Goal: Information Seeking & Learning: Learn about a topic

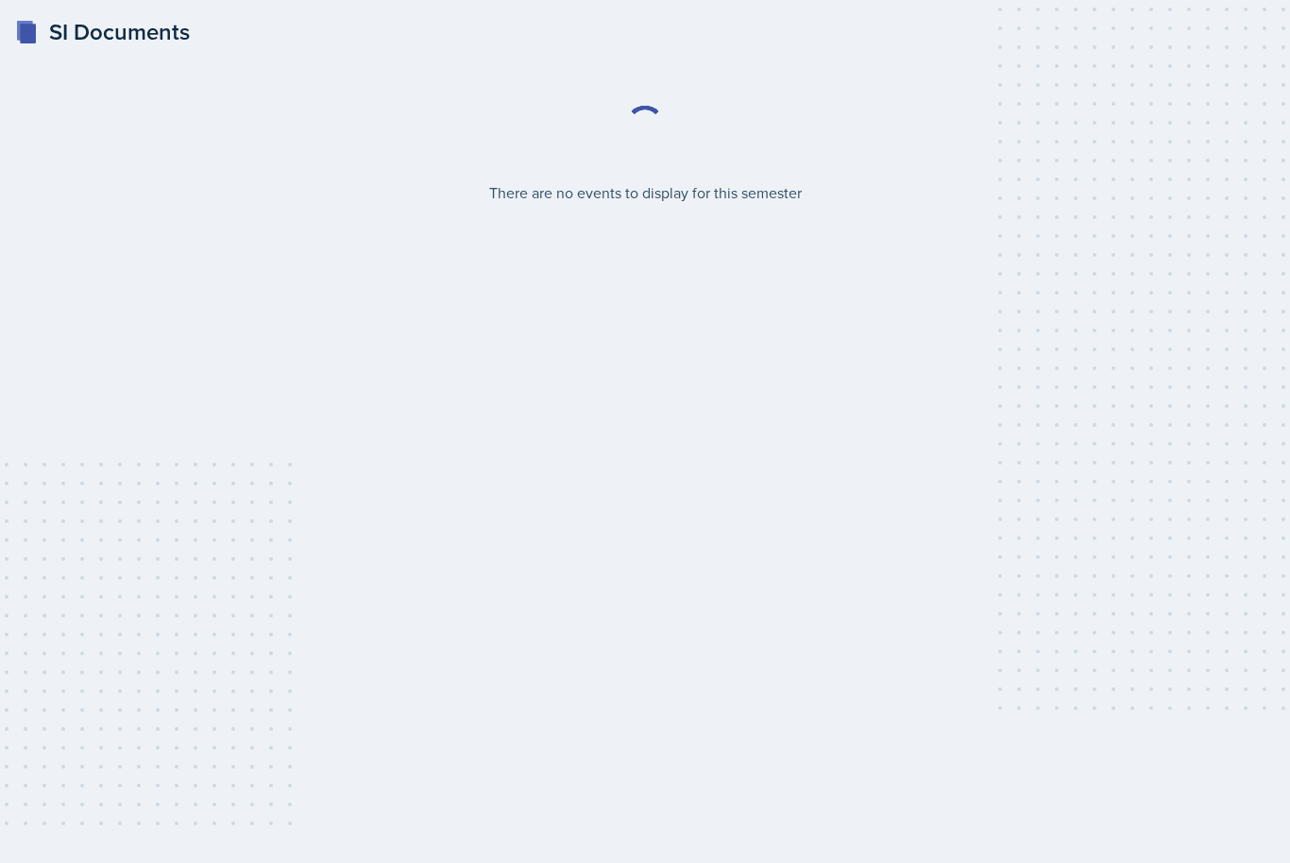
select select "2bed604d-1099-4043-b1bc-2365e8740244"
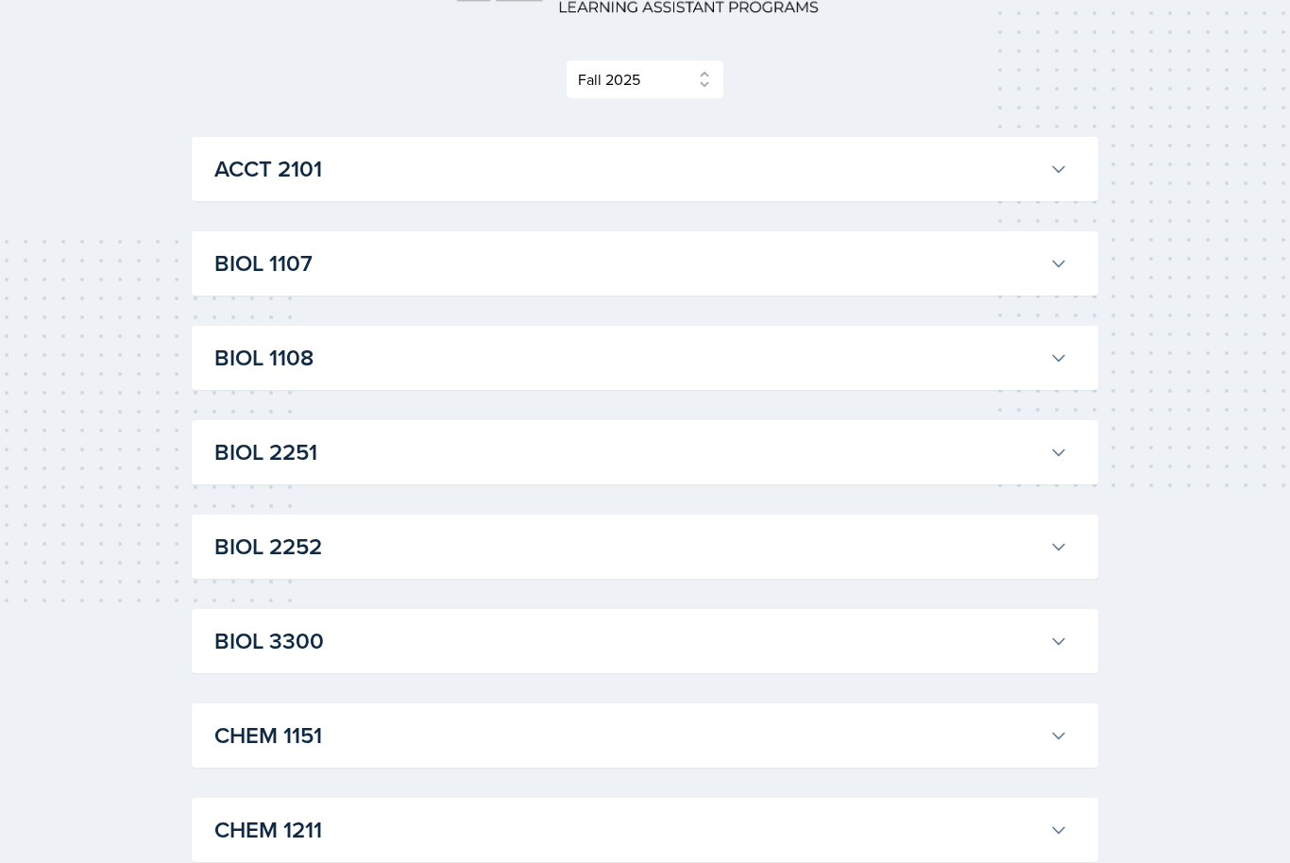
scroll to position [223, 0]
click at [372, 249] on h3 "BIOL 1107" at bounding box center [627, 263] width 827 height 34
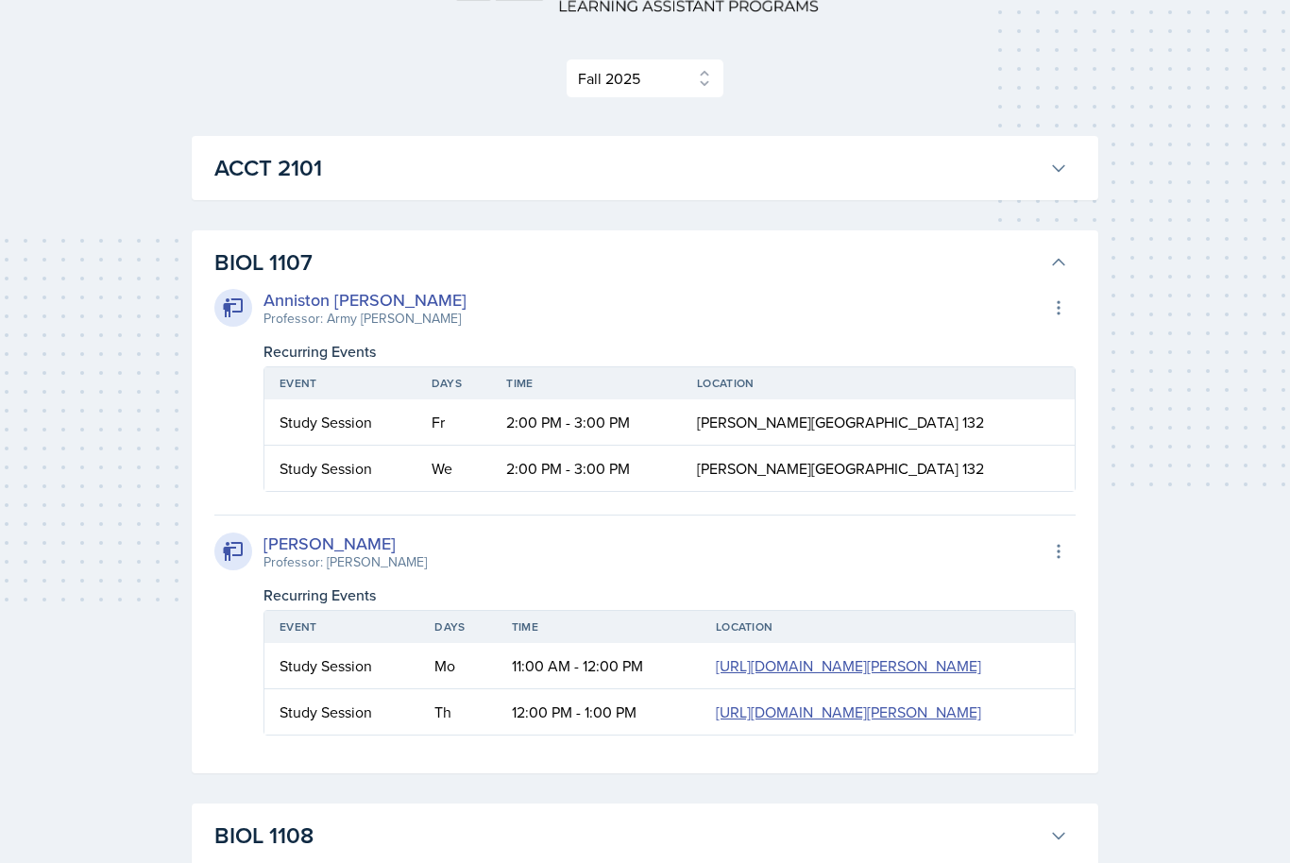
scroll to position [224, 0]
click at [1049, 245] on button "BIOL 1107" at bounding box center [641, 263] width 861 height 42
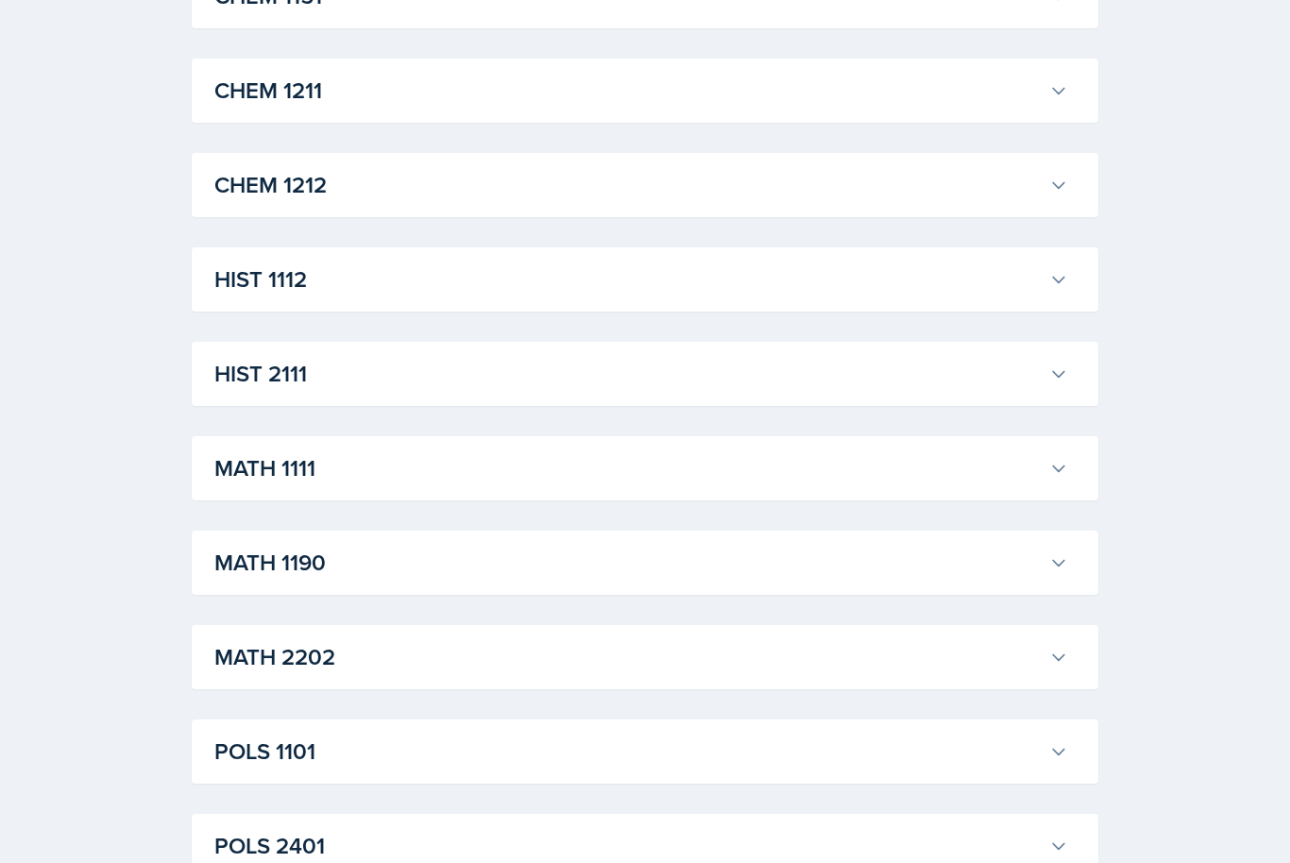
scroll to position [956, 0]
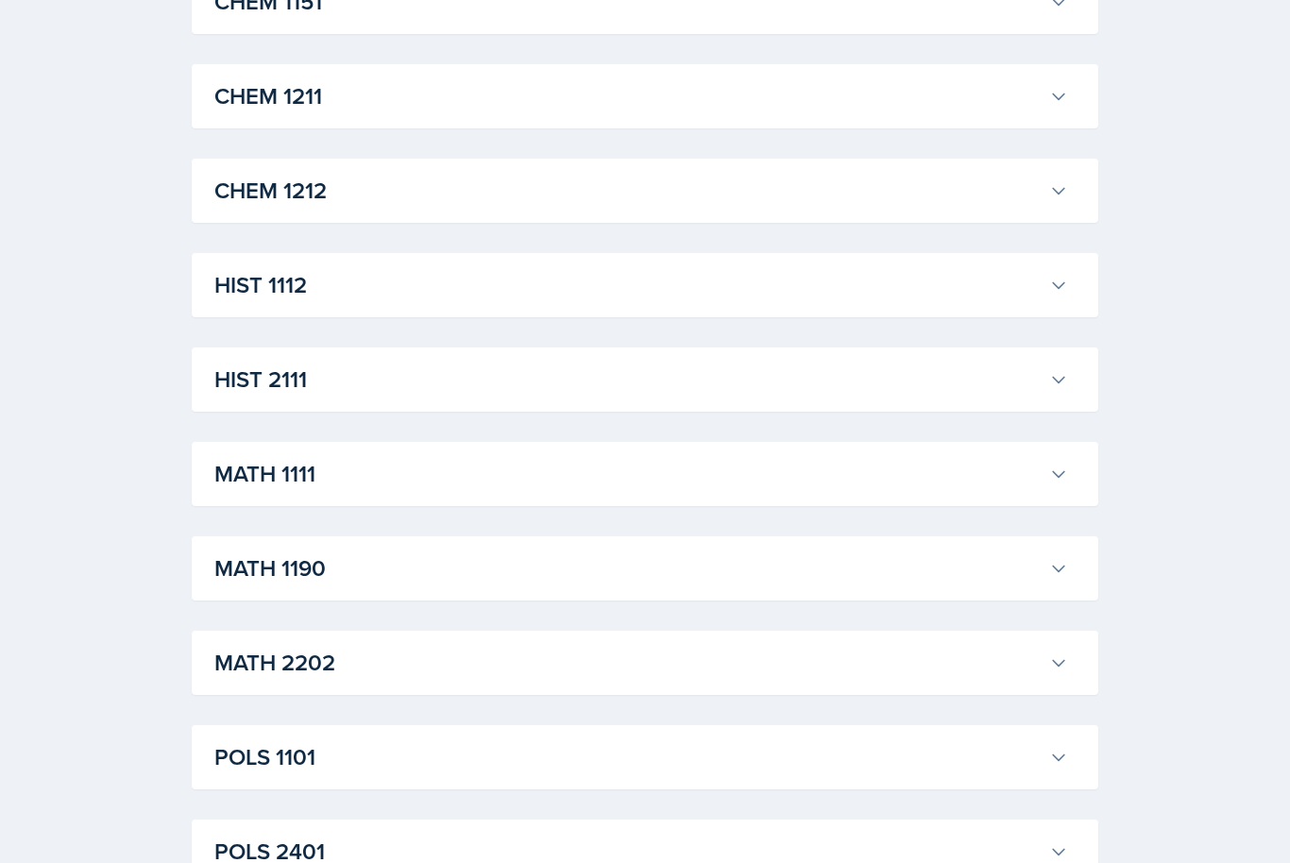
click at [845, 566] on h3 "MATH 1190" at bounding box center [627, 568] width 827 height 34
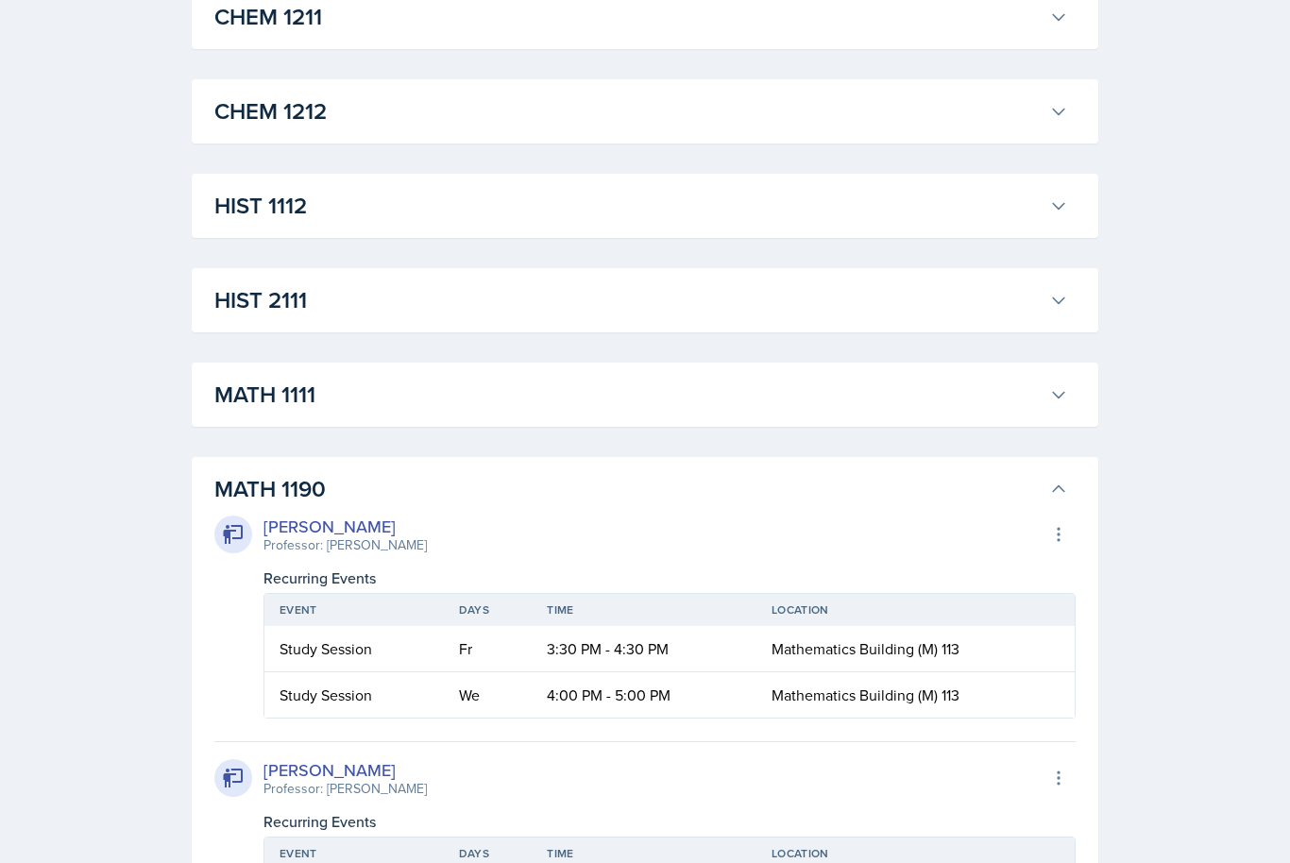
scroll to position [1040, 0]
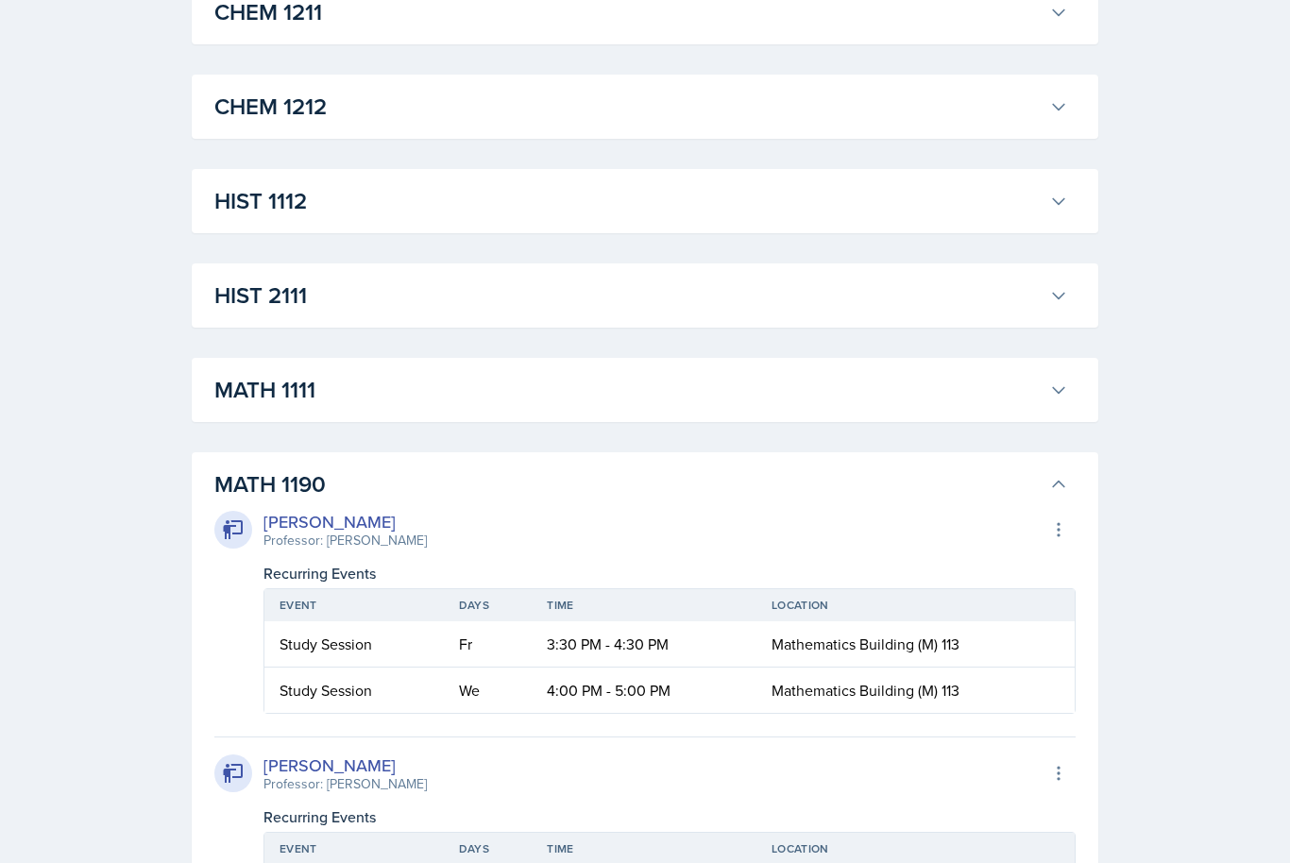
click at [906, 493] on h3 "MATH 1190" at bounding box center [627, 484] width 827 height 34
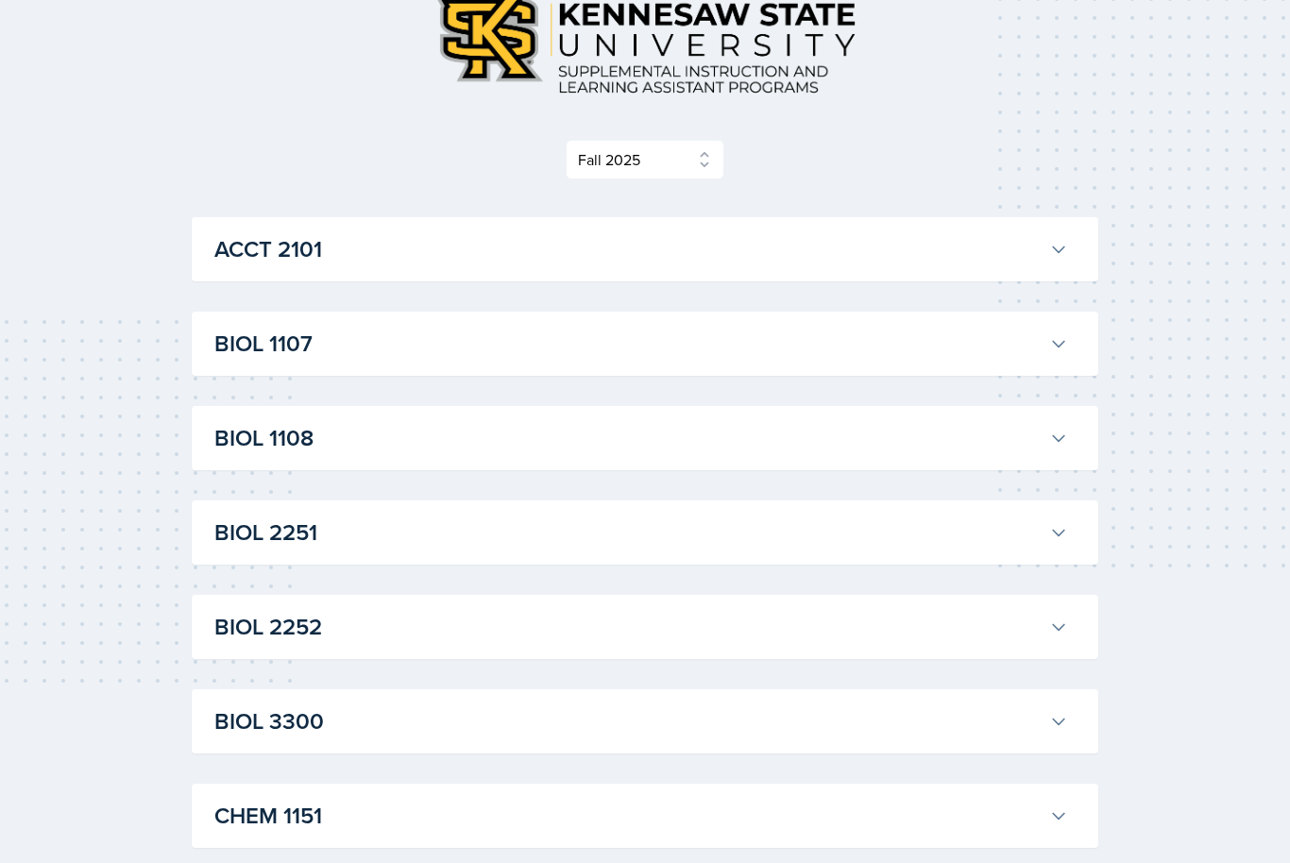
scroll to position [140, 0]
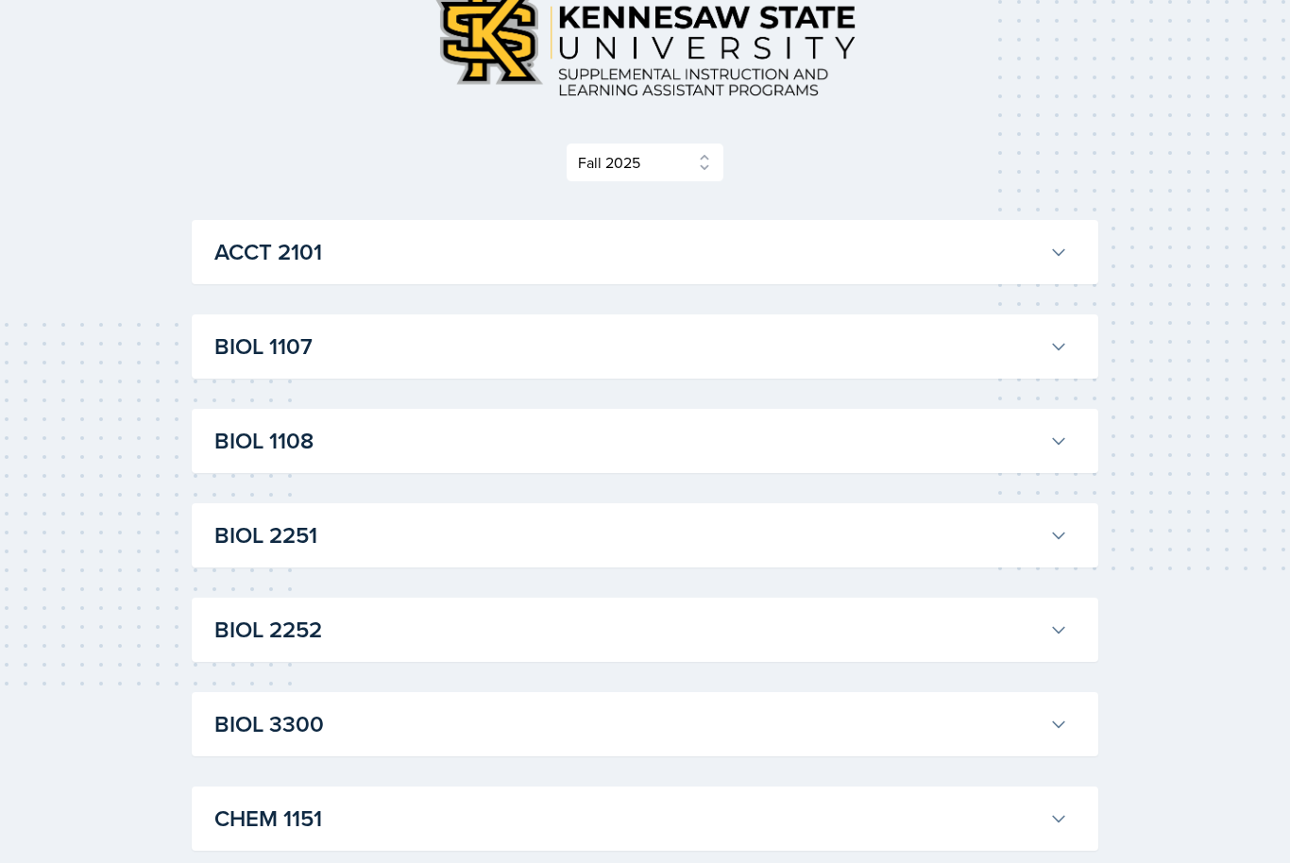
click at [1020, 431] on h3 "BIOL 1108" at bounding box center [627, 441] width 827 height 34
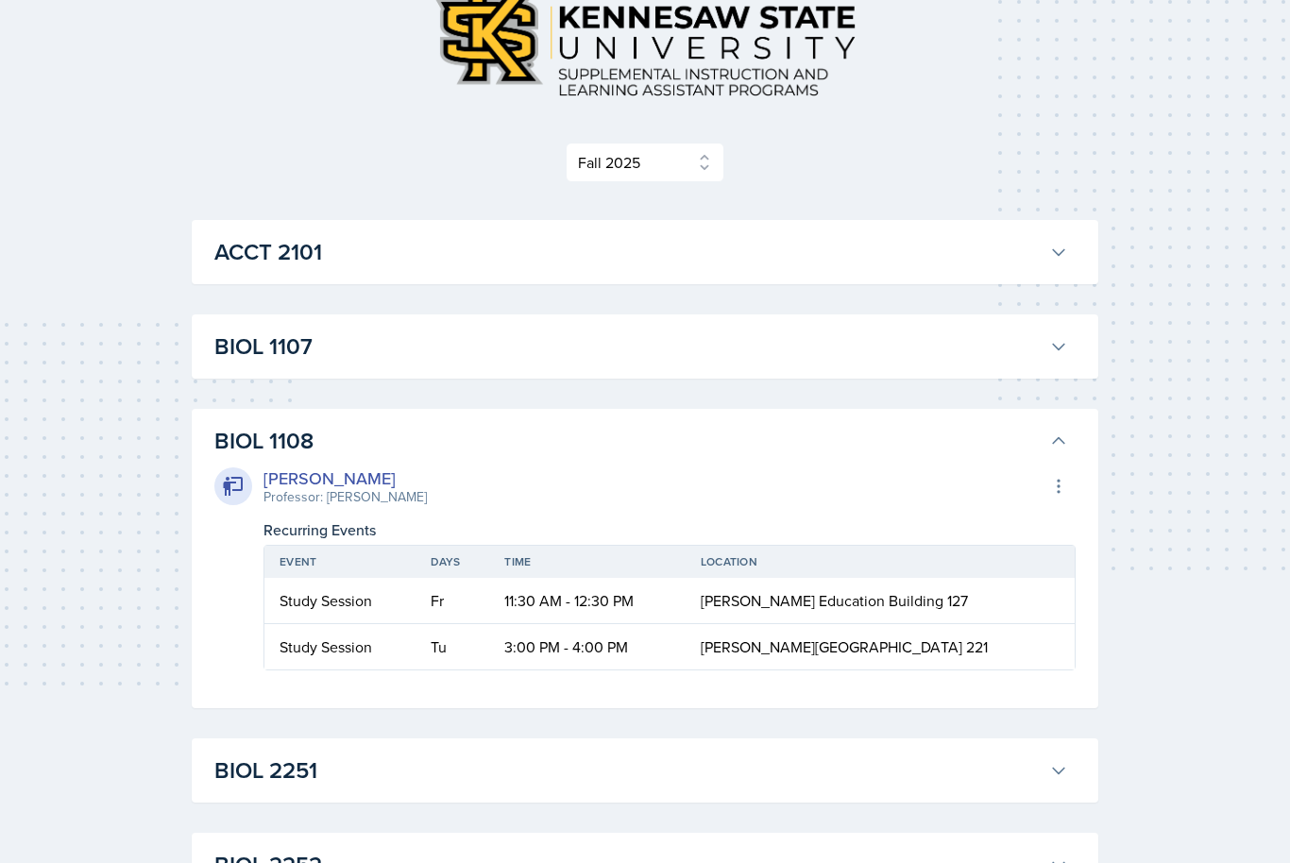
click at [1030, 449] on h3 "BIOL 1108" at bounding box center [627, 441] width 827 height 34
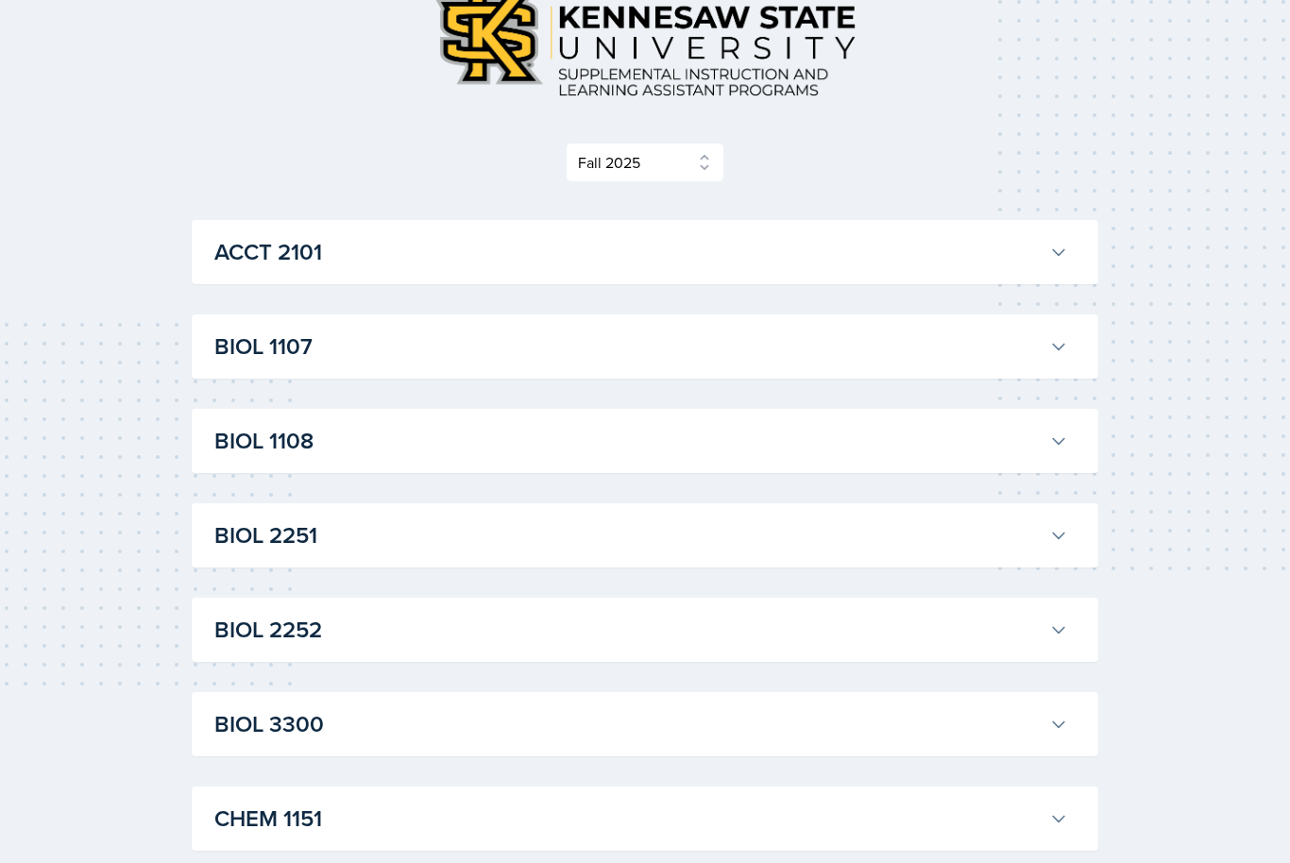
click at [1031, 342] on h3 "BIOL 1107" at bounding box center [627, 347] width 827 height 34
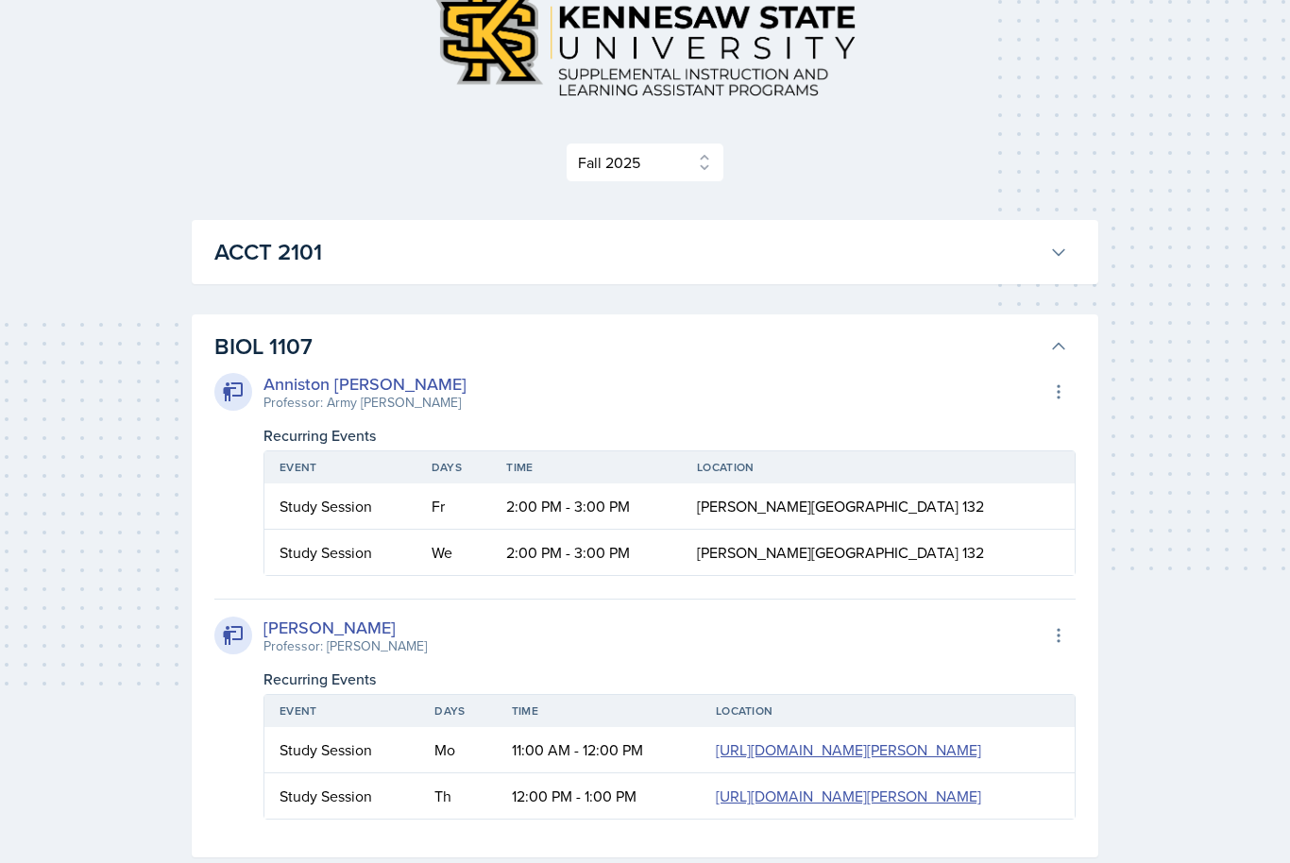
click at [1042, 354] on button "BIOL 1107" at bounding box center [641, 347] width 861 height 42
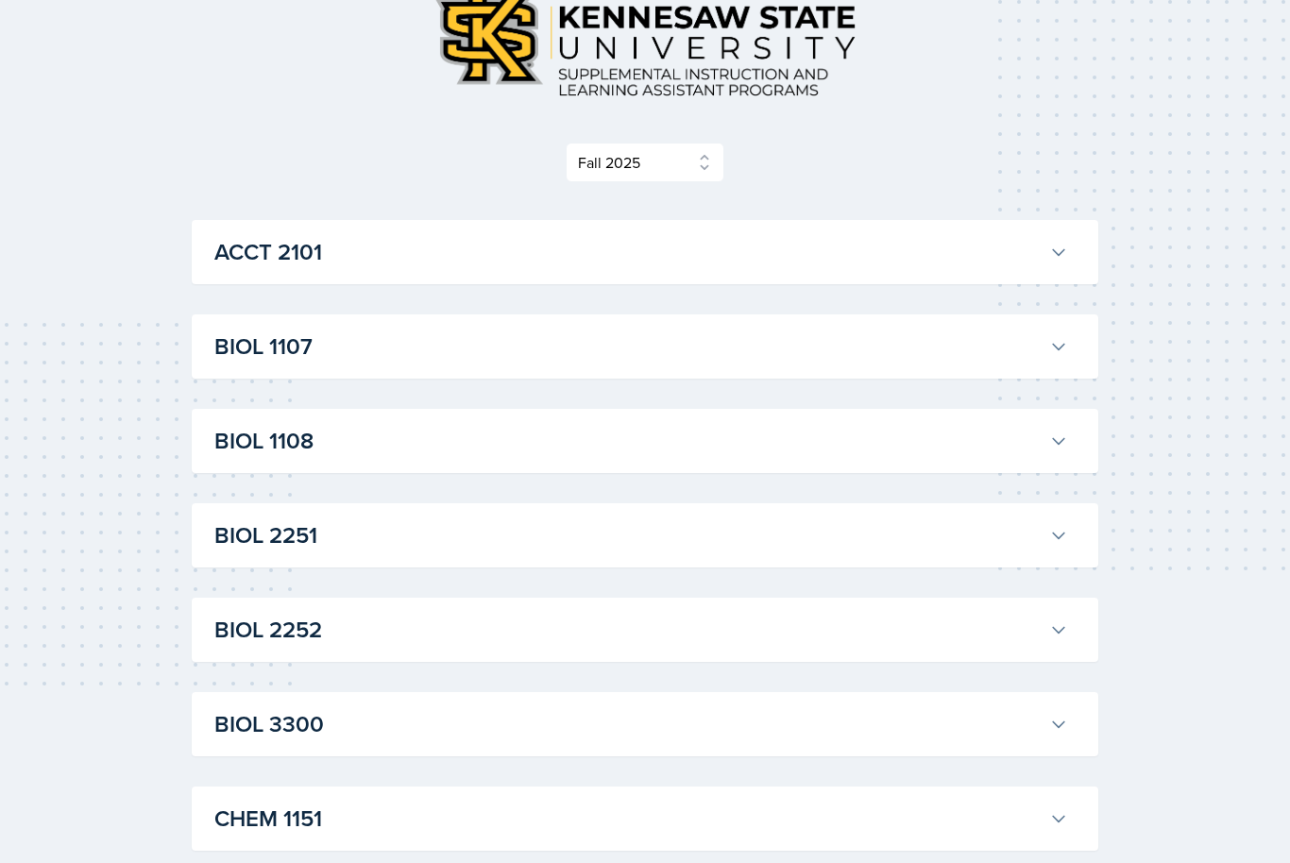
click at [969, 360] on h3 "BIOL 1107" at bounding box center [627, 347] width 827 height 34
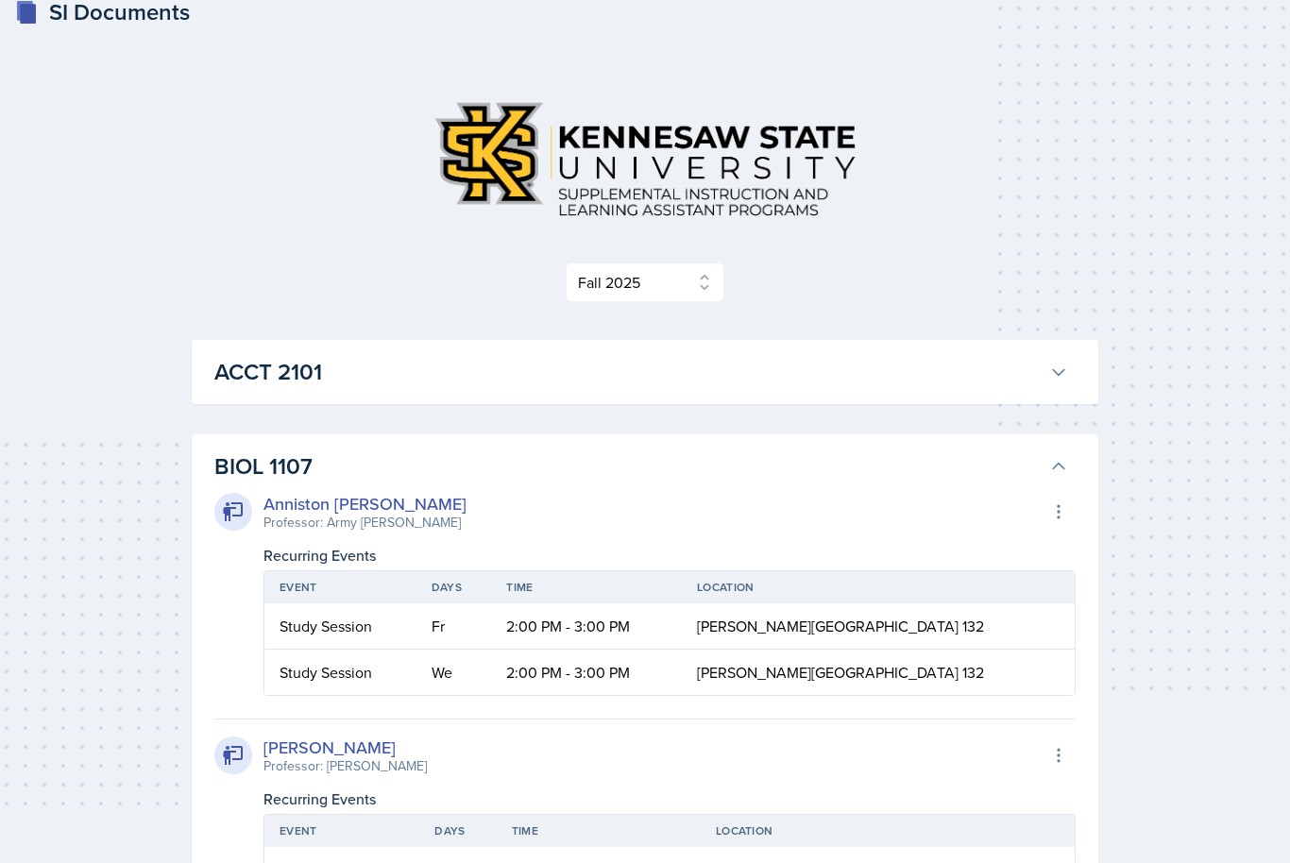
scroll to position [0, 0]
